Goal: Task Accomplishment & Management: Manage account settings

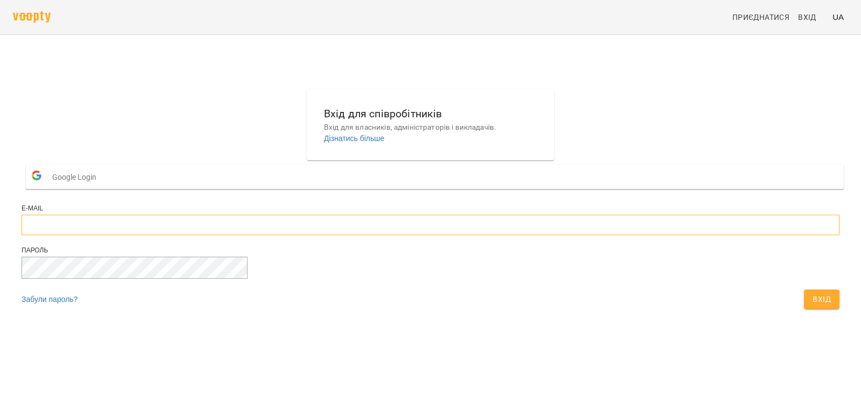
type input "**********"
click at [812, 306] on span "Вхід" at bounding box center [821, 299] width 18 height 13
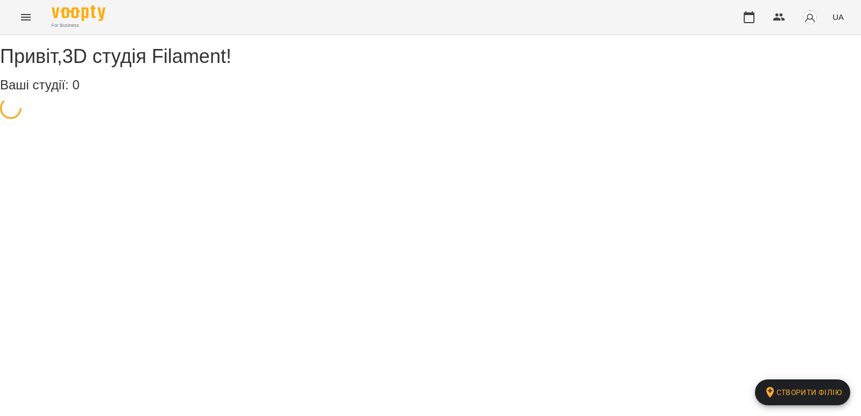
select select "**"
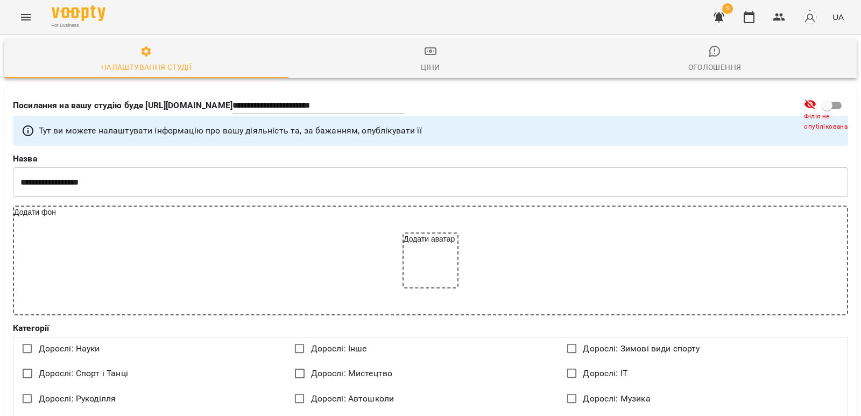
click at [723, 15] on icon "button" at bounding box center [718, 17] width 11 height 10
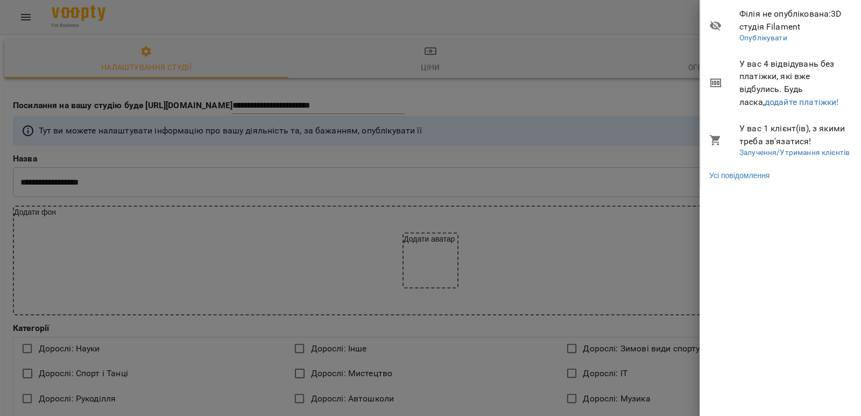
click at [432, 173] on div at bounding box center [430, 208] width 861 height 416
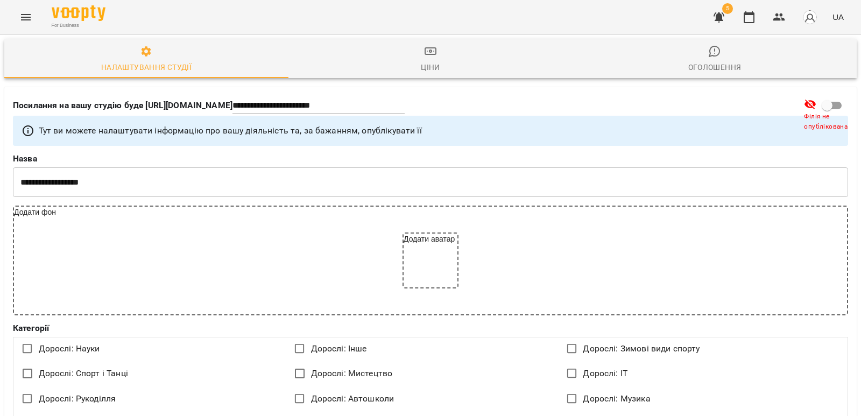
click at [22, 13] on icon "Menu" at bounding box center [25, 17] width 13 height 13
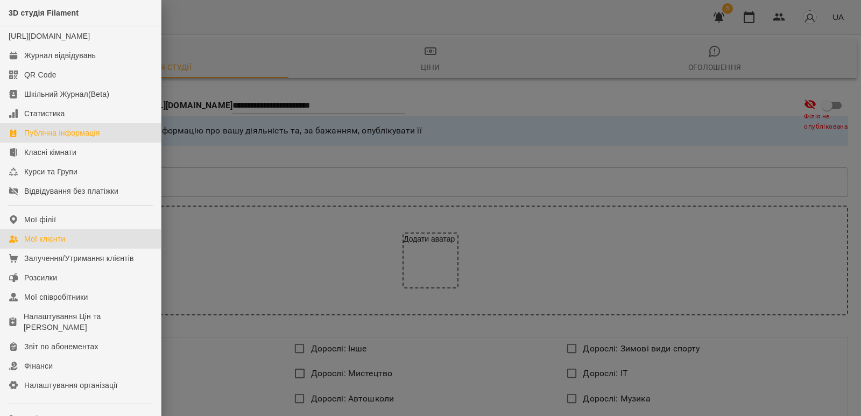
click at [51, 244] on div "Мої клієнти" at bounding box center [44, 238] width 41 height 11
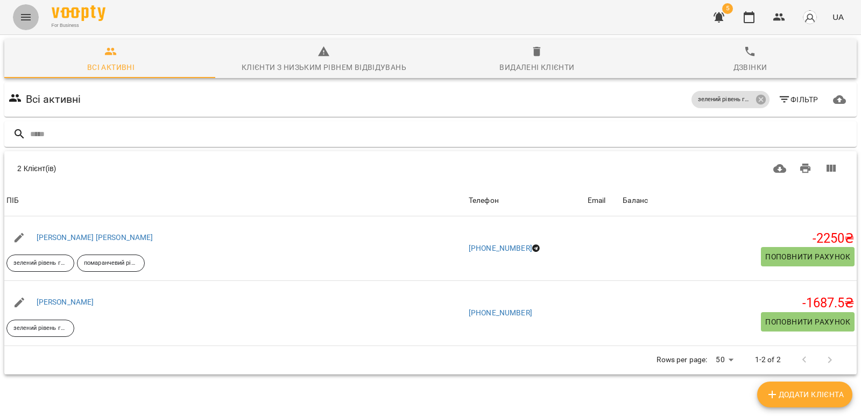
click at [25, 16] on icon "Menu" at bounding box center [25, 17] width 13 height 13
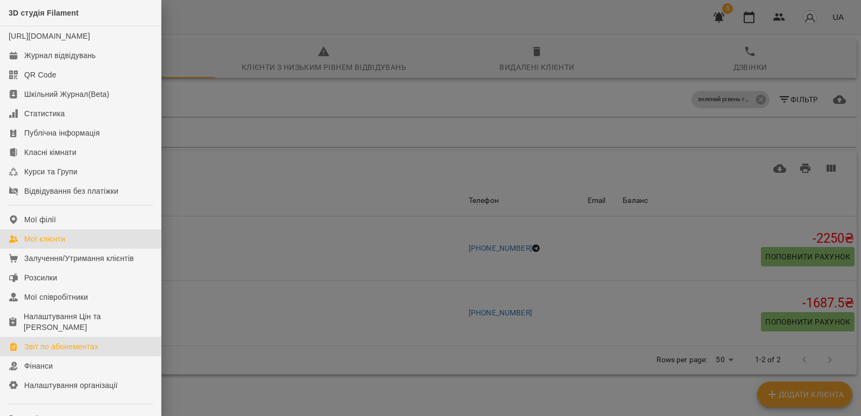
click at [73, 352] on div "Звіт по абонементах" at bounding box center [61, 346] width 74 height 11
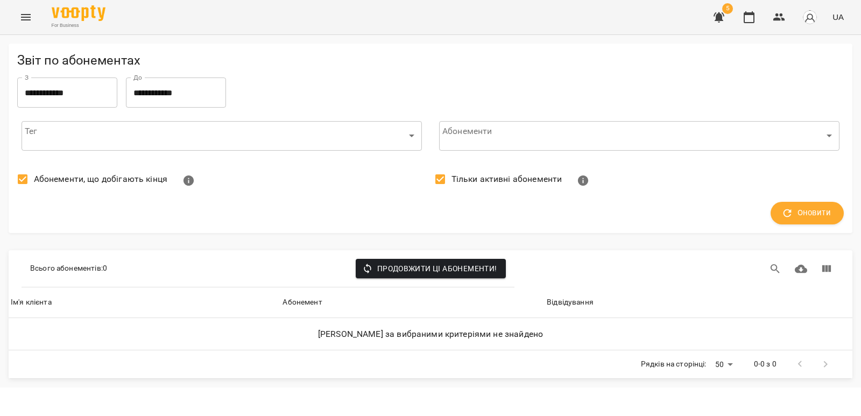
click at [29, 13] on icon "Menu" at bounding box center [25, 17] width 13 height 13
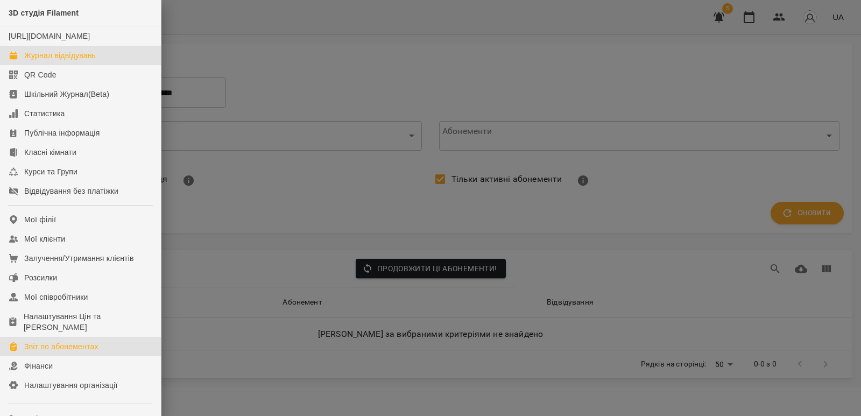
click at [61, 61] on div "Журнал відвідувань" at bounding box center [60, 55] width 72 height 11
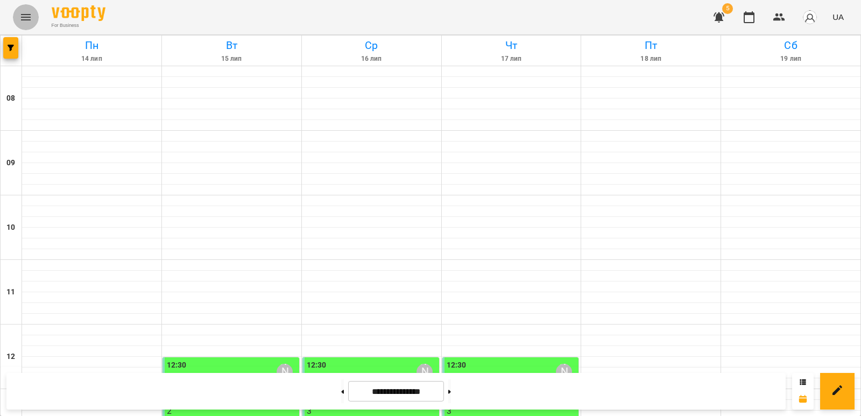
click at [33, 19] on button "Menu" at bounding box center [26, 17] width 26 height 26
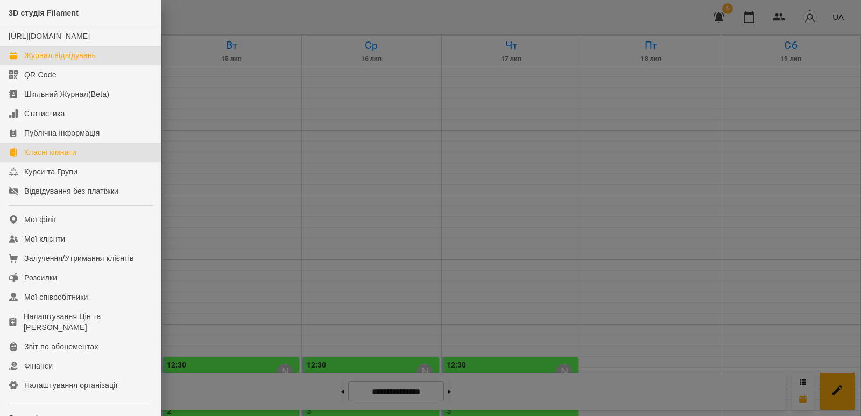
click at [53, 158] on div "Класні кімнати" at bounding box center [50, 152] width 52 height 11
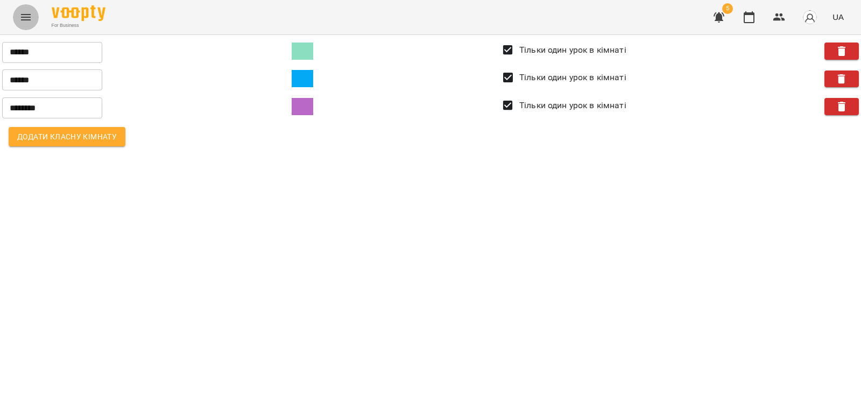
click at [22, 12] on icon "Menu" at bounding box center [25, 17] width 13 height 13
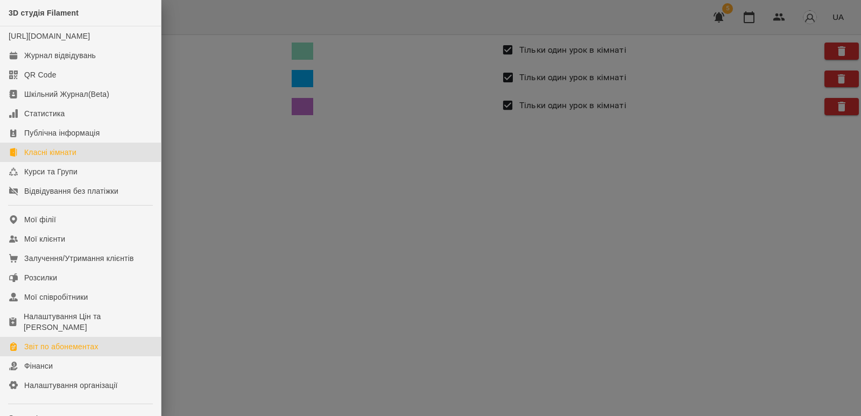
click at [72, 352] on div "Звіт по абонементах" at bounding box center [61, 346] width 74 height 11
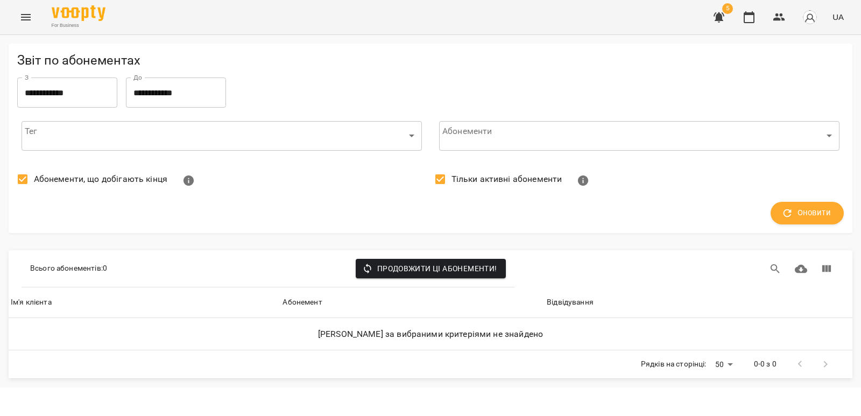
click at [405, 269] on span "Продовжити ці абонементи!" at bounding box center [430, 268] width 133 height 13
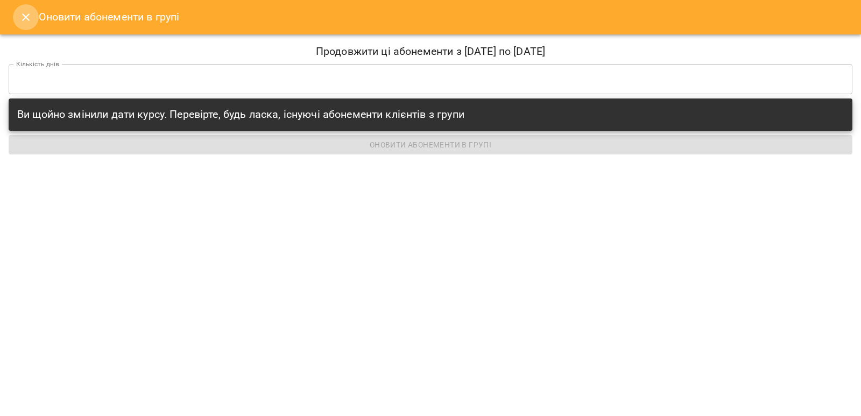
click at [24, 15] on icon "Close" at bounding box center [26, 17] width 8 height 8
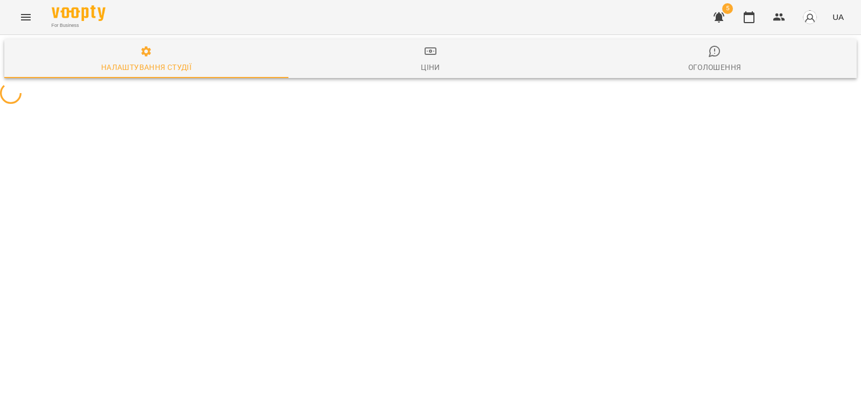
select select "**"
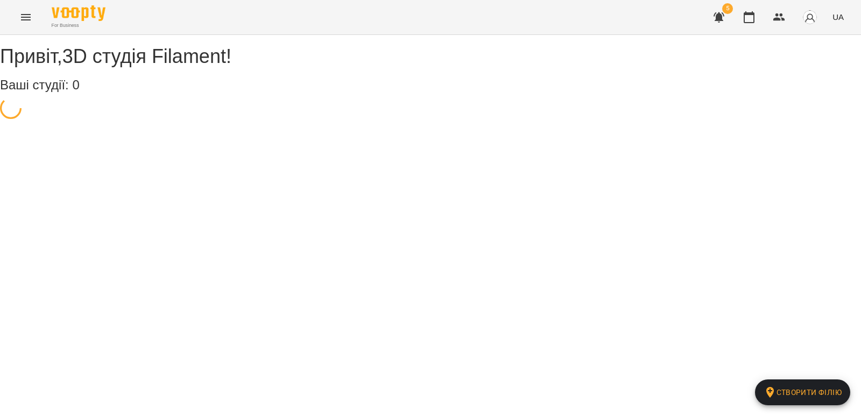
select select "**"
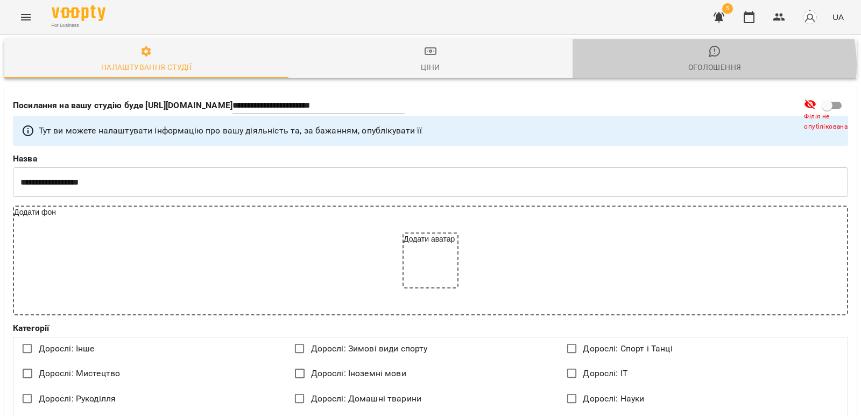
click at [706, 65] on div "Оголошення" at bounding box center [714, 67] width 53 height 13
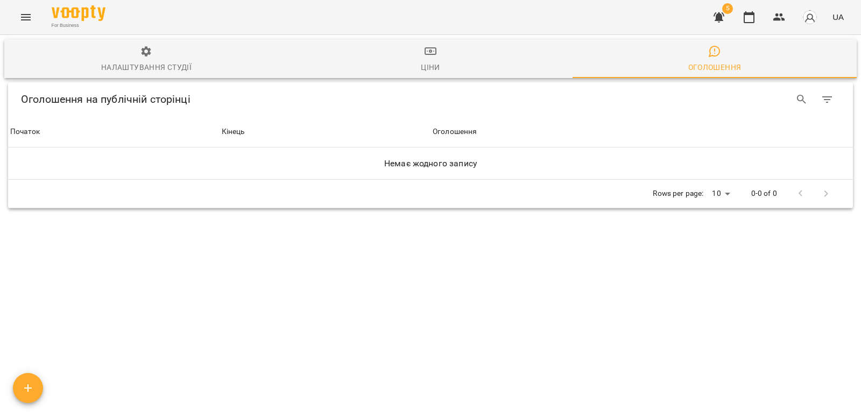
click at [23, 16] on icon "Menu" at bounding box center [25, 17] width 13 height 13
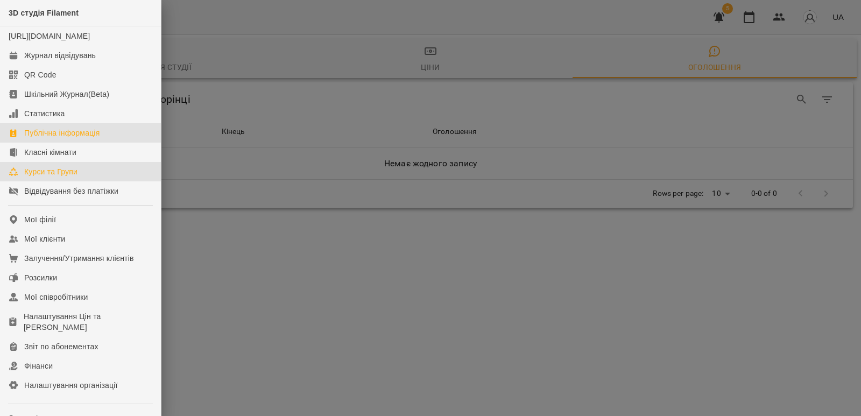
click at [56, 177] on div "Курси та Групи" at bounding box center [50, 171] width 53 height 11
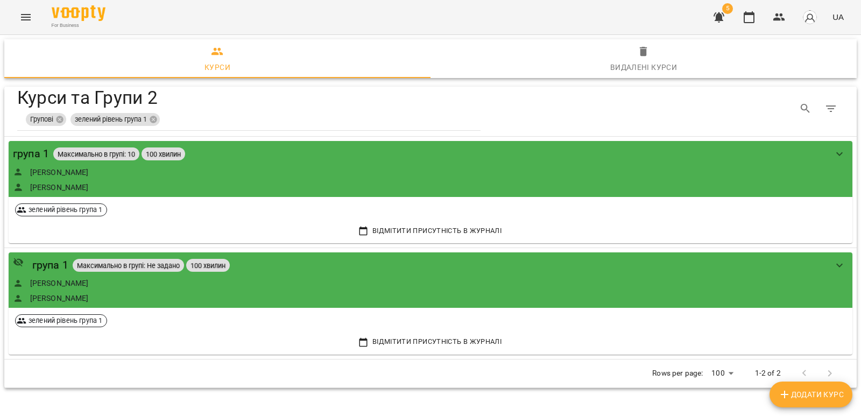
click at [718, 12] on icon "button" at bounding box center [718, 17] width 13 height 13
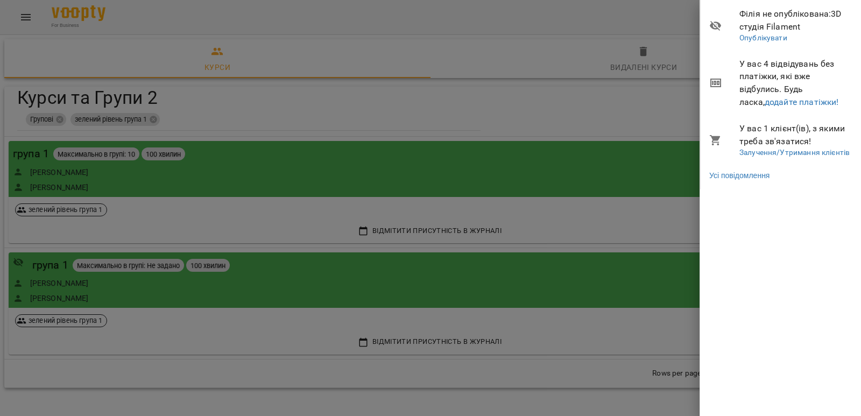
click at [793, 74] on span "У вас 4 відвідувань без платіжки, які вже відбулись. Будь ласка, додайте платіж…" at bounding box center [795, 83] width 113 height 51
click at [785, 154] on link "Залучення/Утримання клієнтів" at bounding box center [794, 152] width 110 height 9
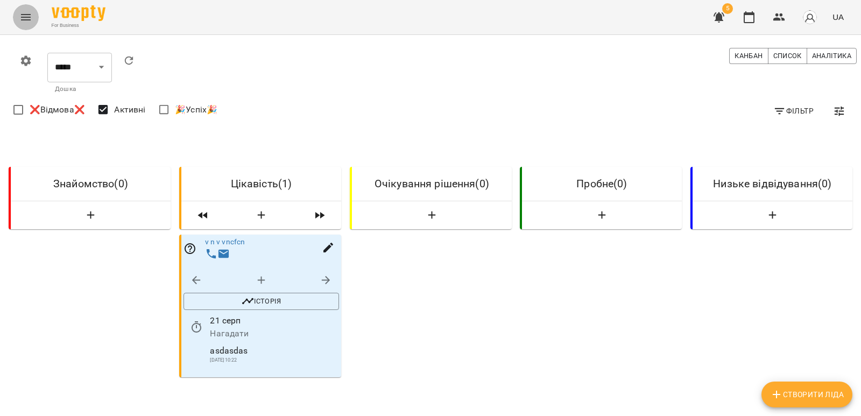
click at [25, 15] on icon "Menu" at bounding box center [26, 17] width 10 height 6
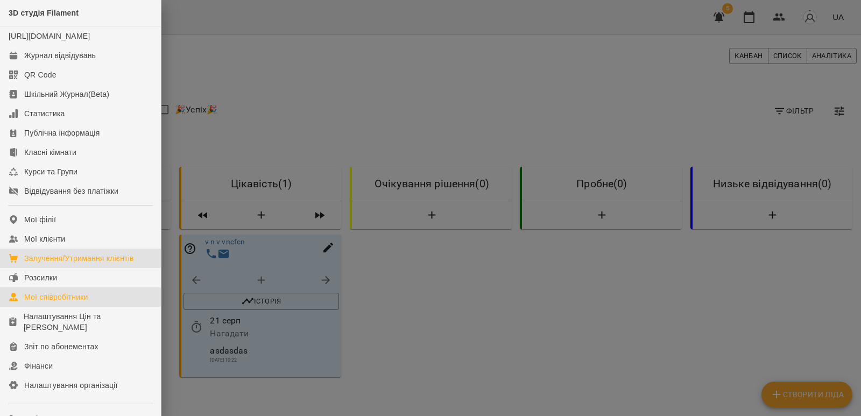
click at [76, 302] on div "Мої співробітники" at bounding box center [56, 297] width 64 height 11
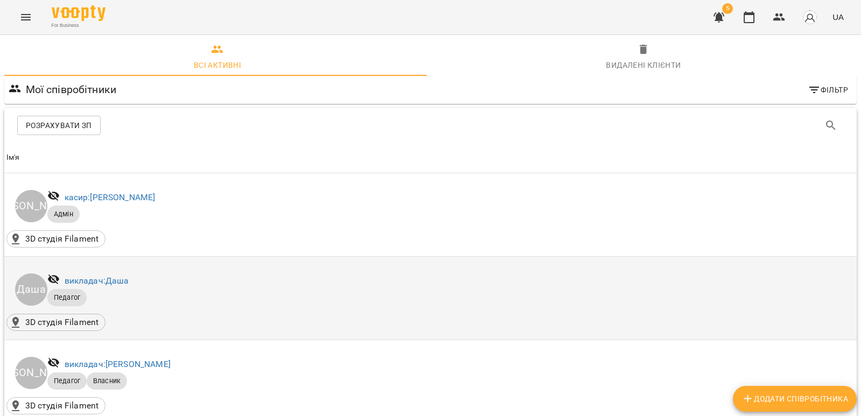
scroll to position [269, 0]
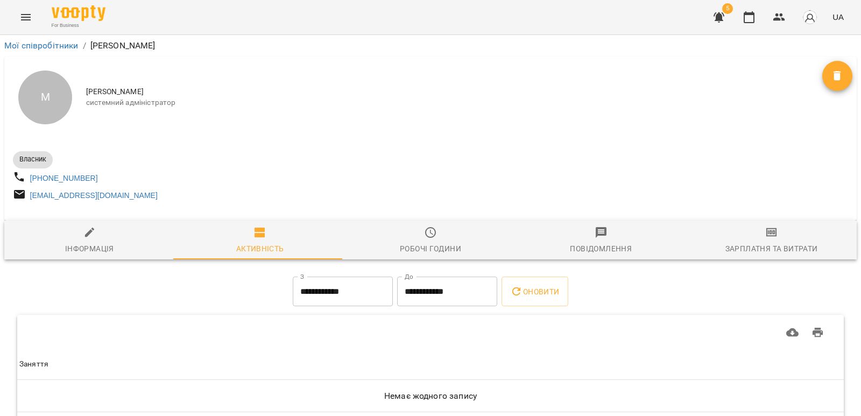
click at [59, 102] on div "М" at bounding box center [45, 97] width 54 height 54
click at [117, 92] on span "Мамедов Тімур" at bounding box center [454, 92] width 736 height 11
click at [56, 179] on link "+380689448568" at bounding box center [64, 178] width 68 height 9
click at [133, 200] on p "Binotel" at bounding box center [128, 199] width 27 height 13
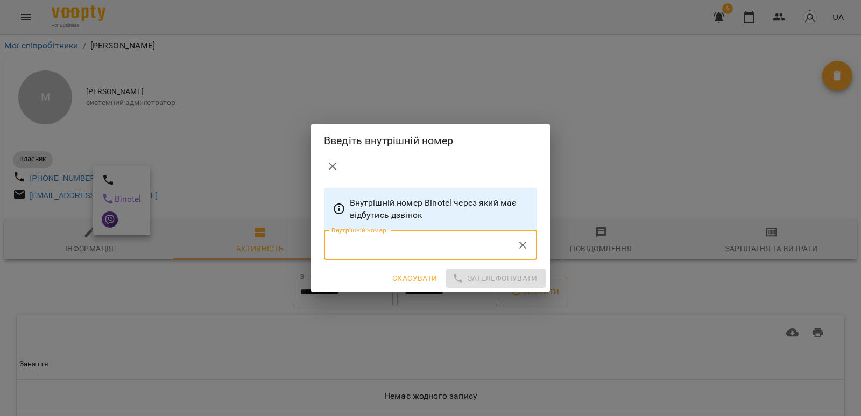
click at [333, 166] on icon "close" at bounding box center [333, 166] width 8 height 8
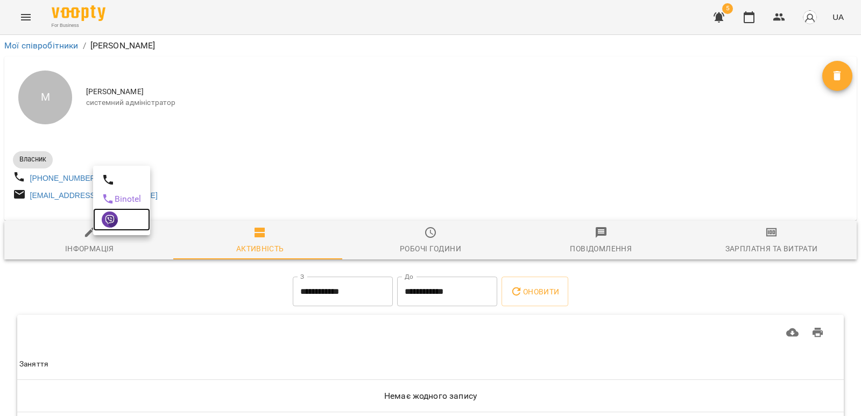
click at [112, 219] on img at bounding box center [110, 219] width 16 height 16
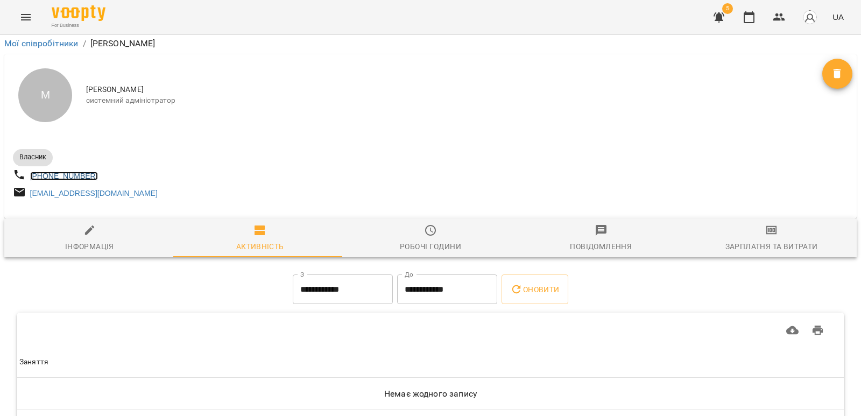
scroll to position [54, 0]
click at [109, 240] on div "Інформація" at bounding box center [89, 246] width 49 height 13
select select "**"
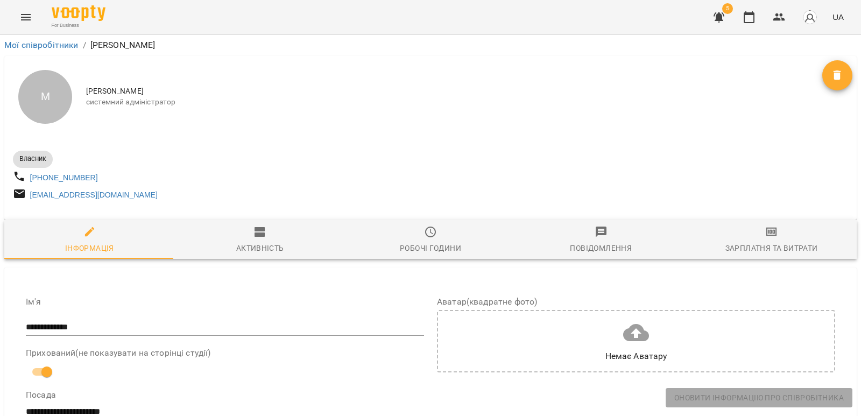
scroll to position [0, 0]
click at [119, 94] on span "Мамедов Тімур" at bounding box center [454, 92] width 736 height 11
click at [46, 92] on div "М" at bounding box center [45, 97] width 54 height 54
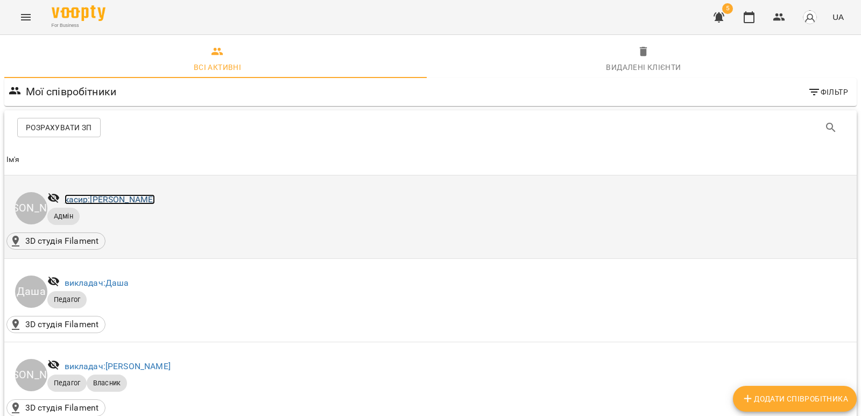
click at [120, 198] on link "касир: Альона Олександрівна" at bounding box center [110, 199] width 91 height 10
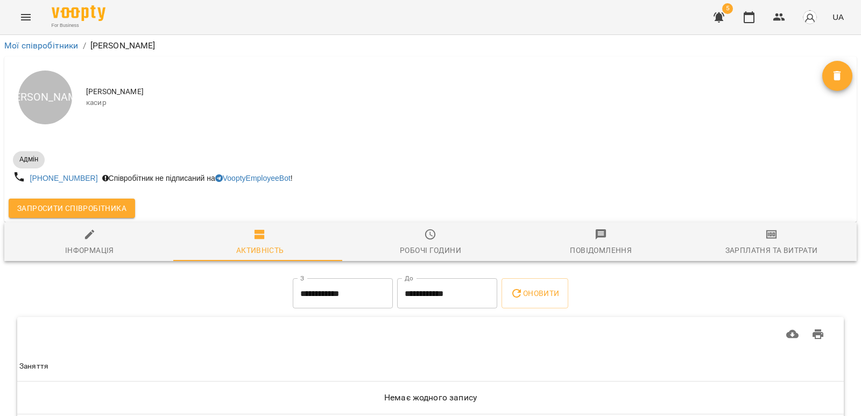
click at [140, 176] on div "Співробітник не підписаний на VooptyEmployeeBot !" at bounding box center [197, 178] width 195 height 15
click at [290, 174] on link "VooptyEmployeeBot" at bounding box center [252, 178] width 75 height 9
click at [77, 205] on span "Запросити співробітника" at bounding box center [71, 208] width 109 height 13
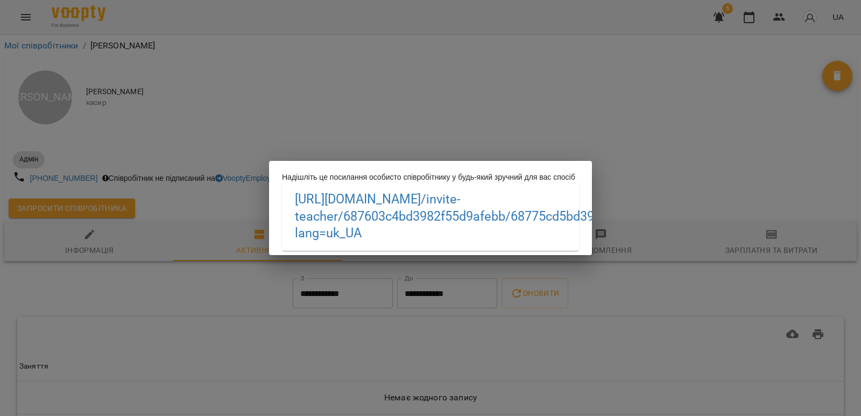
click at [176, 133] on div "Надішліть це посилання особисто співробітнику у будь-який зручний для вас спосі…" at bounding box center [430, 208] width 861 height 416
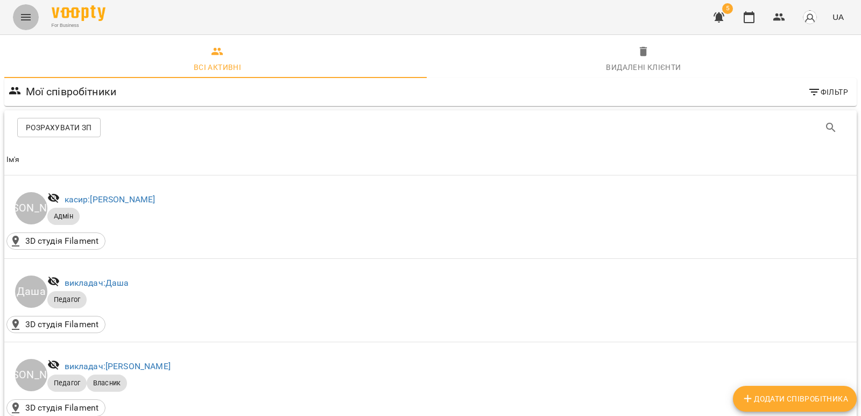
click at [26, 16] on icon "Menu" at bounding box center [25, 17] width 13 height 13
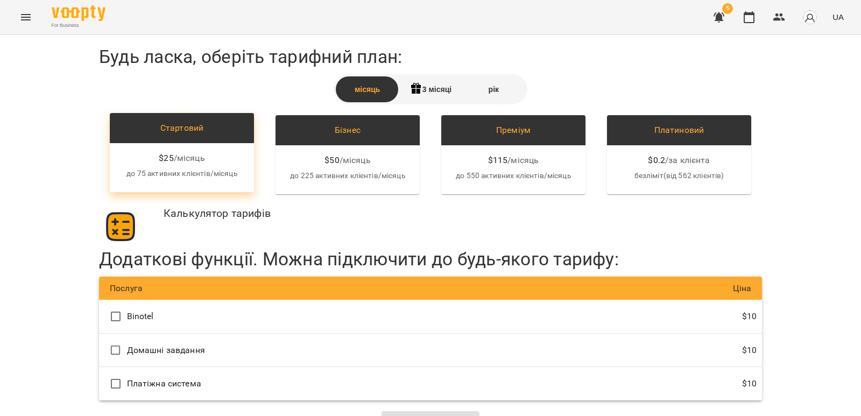
click at [188, 172] on p "до 75 активних клієнтів/місяць" at bounding box center [181, 173] width 127 height 11
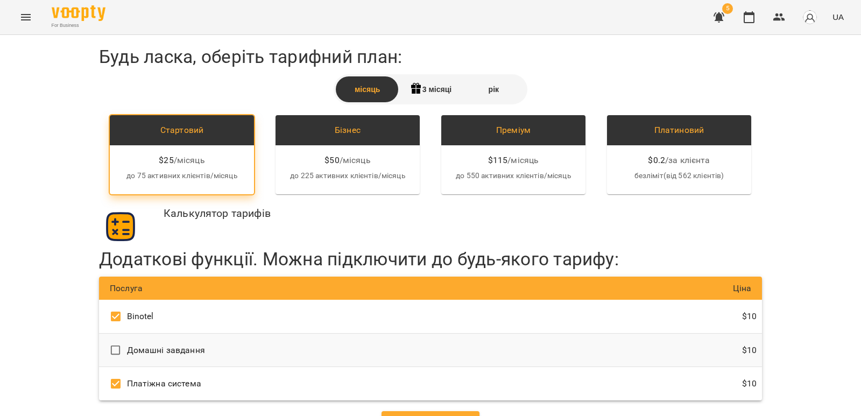
scroll to position [25, 0]
click at [410, 414] on span "Перейти до сплати" at bounding box center [430, 420] width 81 height 13
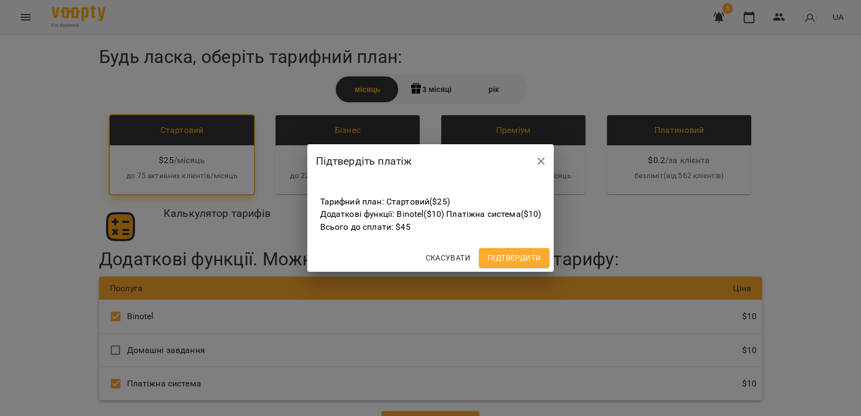
click at [529, 261] on span "Підтвердити" at bounding box center [513, 257] width 53 height 13
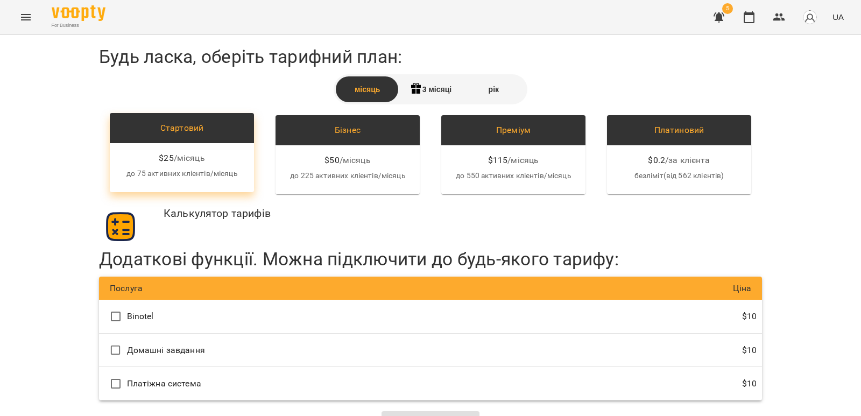
click at [179, 156] on span "/ місяць" at bounding box center [189, 158] width 31 height 13
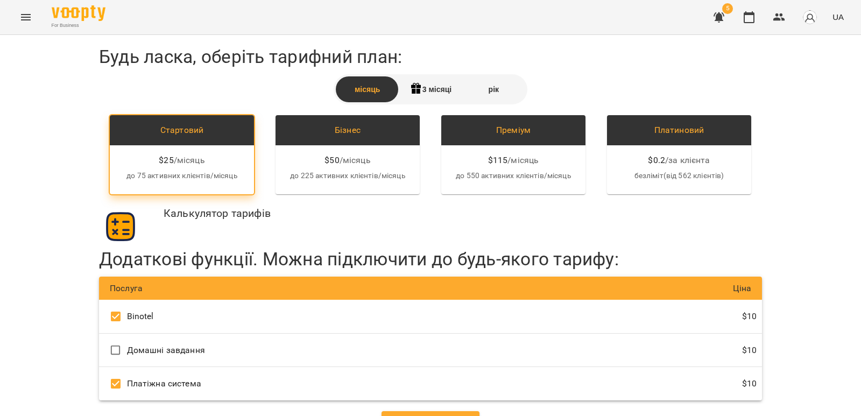
scroll to position [25, 0]
click at [423, 414] on span "Перейти до сплати" at bounding box center [430, 420] width 81 height 13
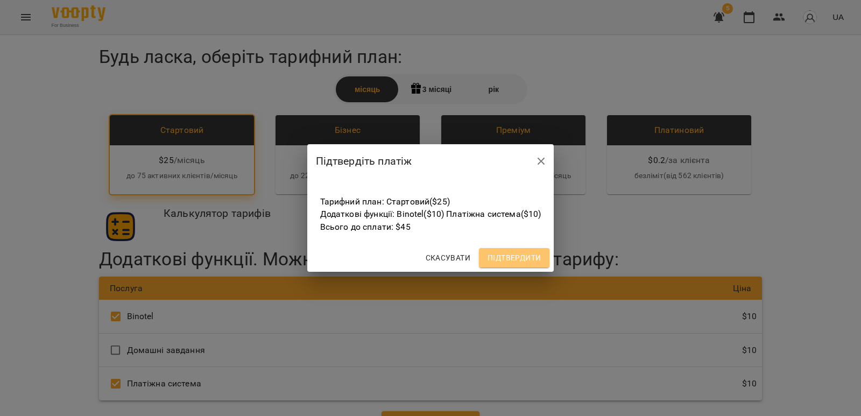
click at [513, 261] on span "Підтвердити" at bounding box center [513, 257] width 53 height 13
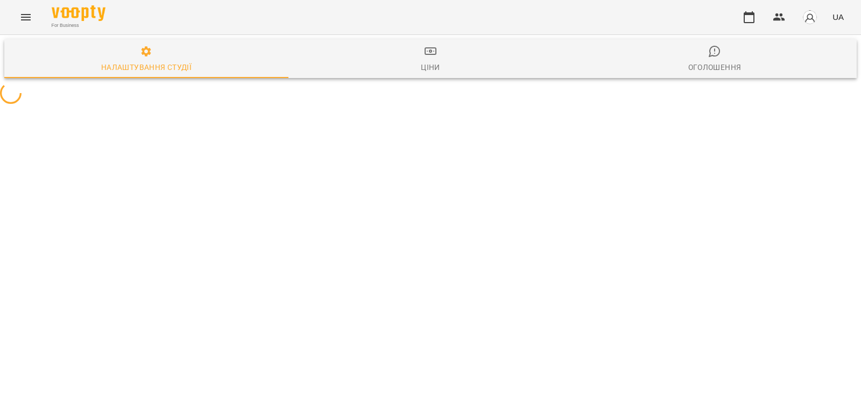
select select "**"
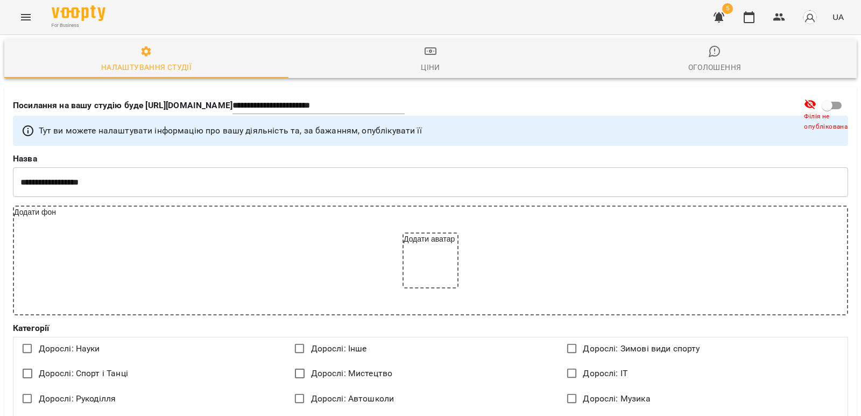
click at [23, 12] on icon "Menu" at bounding box center [25, 17] width 13 height 13
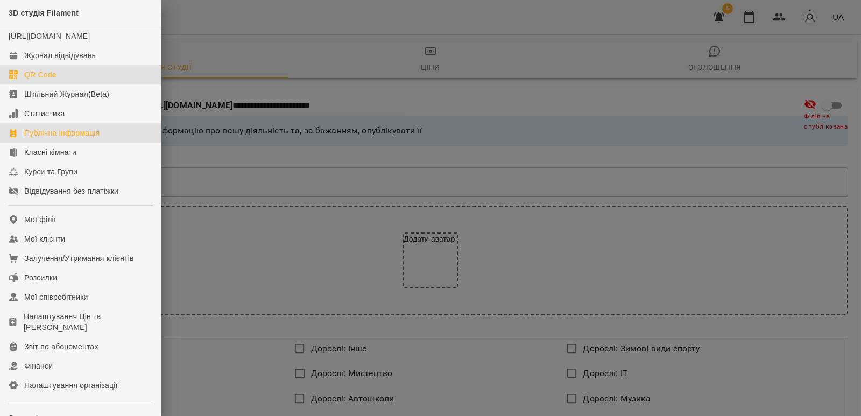
click at [41, 80] on div "QR Code" at bounding box center [40, 74] width 32 height 11
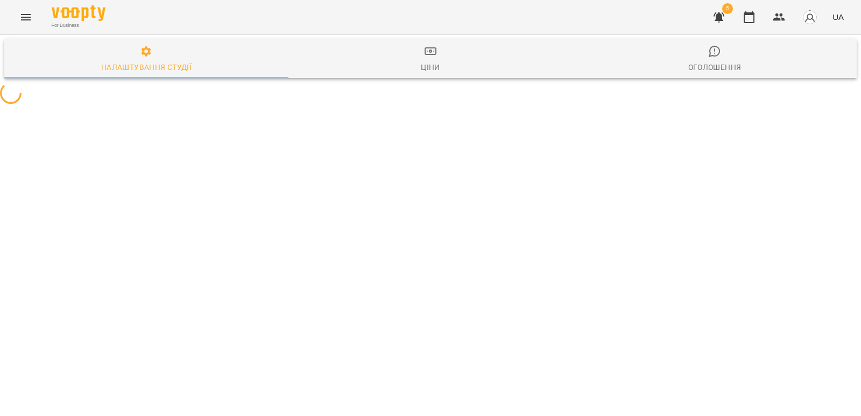
select select "**"
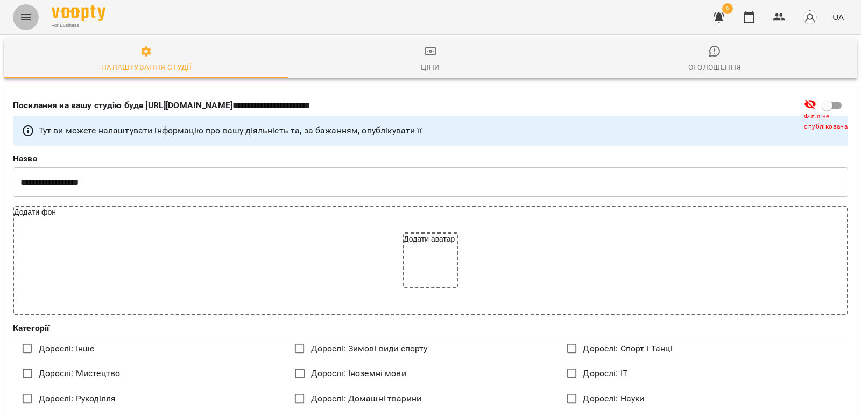
click at [19, 16] on icon "Menu" at bounding box center [25, 17] width 13 height 13
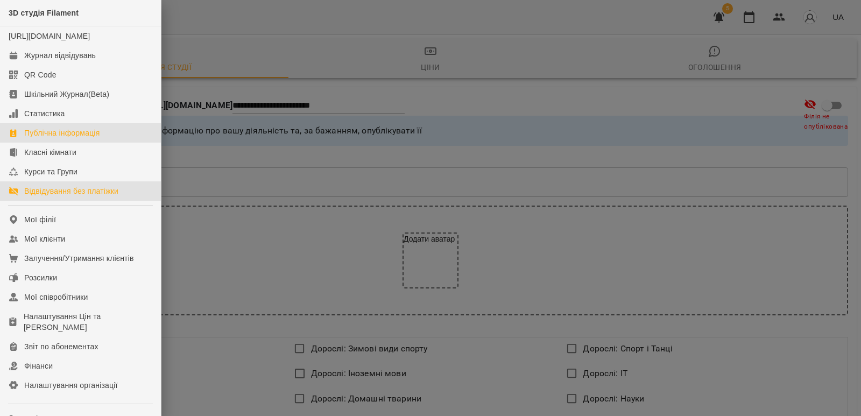
click at [89, 196] on div "Відвідування без платіжки" at bounding box center [71, 191] width 94 height 11
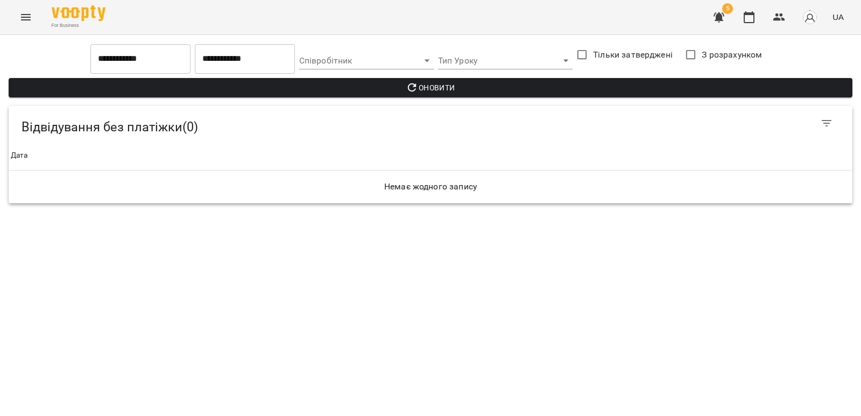
click at [21, 15] on icon "Menu" at bounding box center [26, 17] width 10 height 6
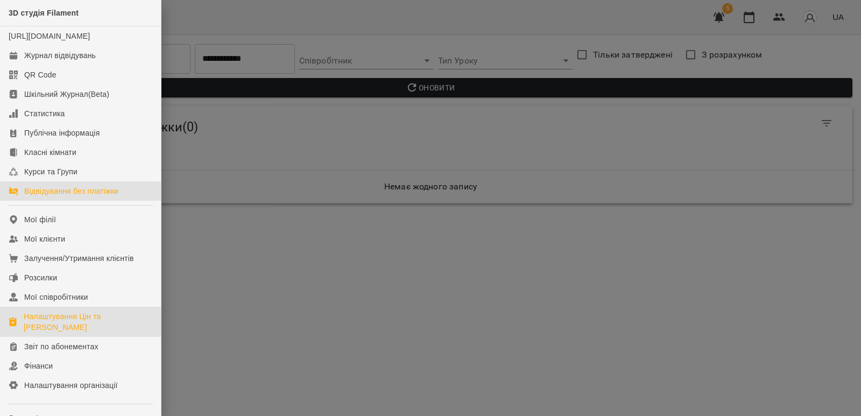
click at [67, 330] on div "Налаштування Цін та [PERSON_NAME]" at bounding box center [88, 322] width 129 height 22
